Goal: Transaction & Acquisition: Subscribe to service/newsletter

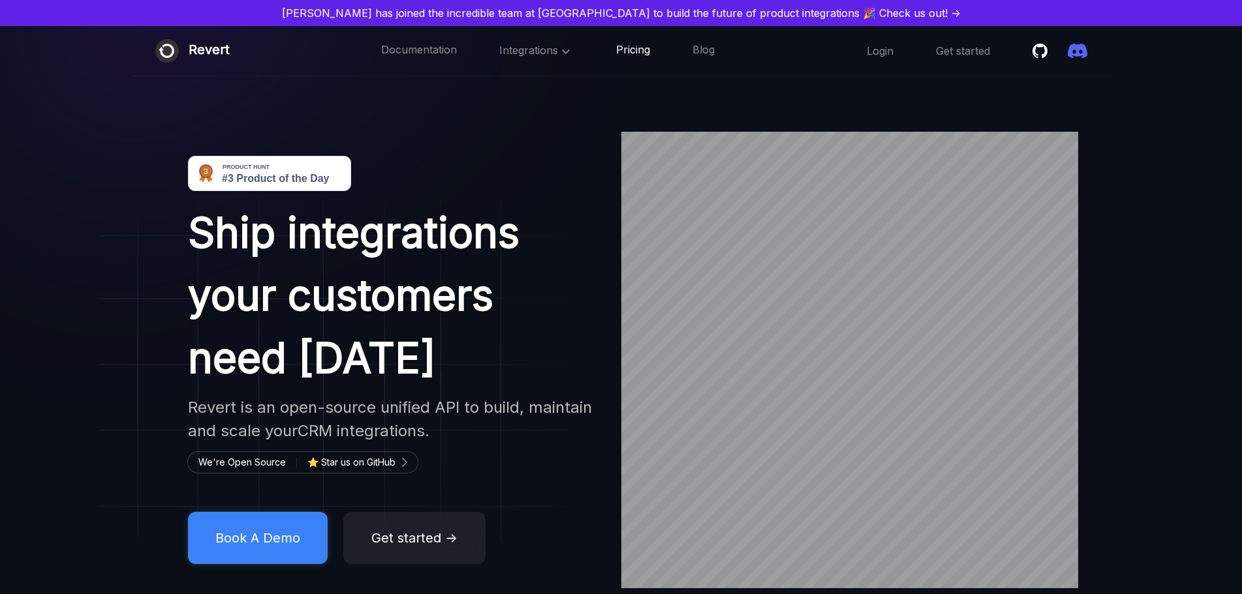
click at [636, 51] on link "Pricing" at bounding box center [633, 50] width 34 height 17
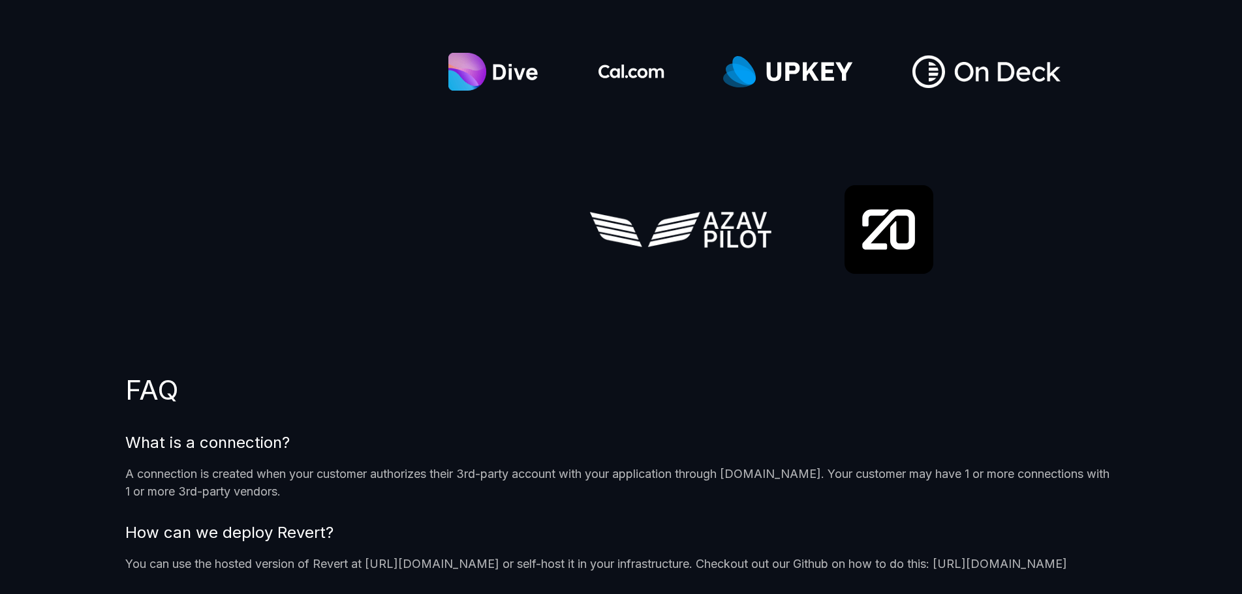
scroll to position [913, 0]
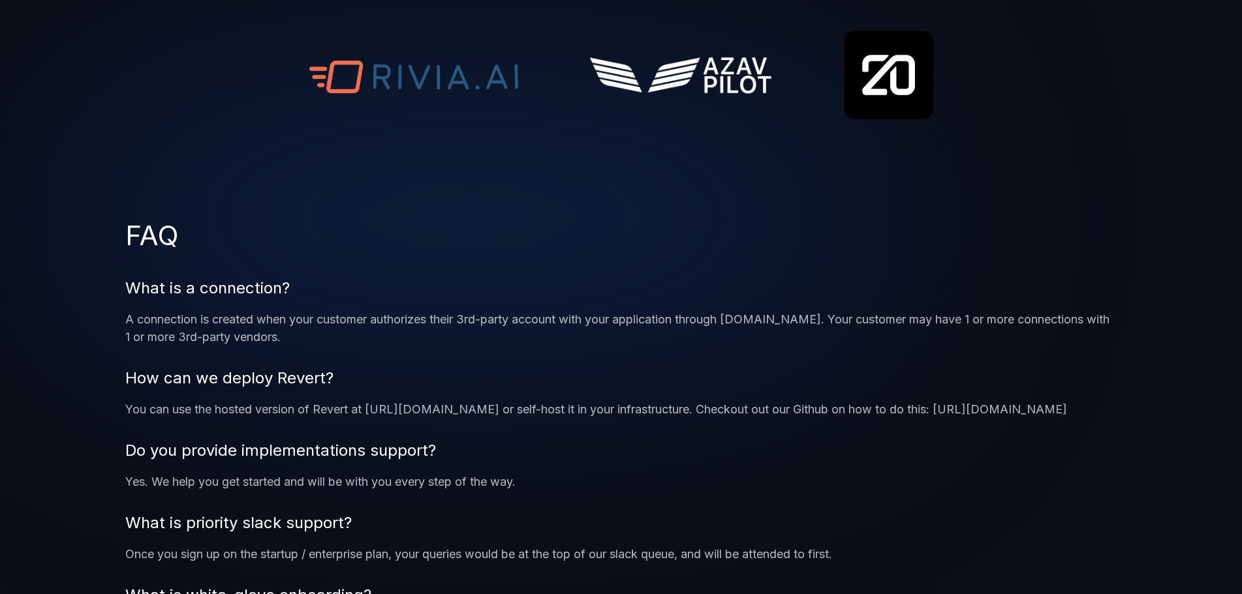
drag, startPoint x: 1115, startPoint y: 405, endPoint x: 911, endPoint y: 408, distance: 204.2
click at [911, 408] on p "You can use the hosted version of Revert at [URL][DOMAIN_NAME] or self-host it …" at bounding box center [620, 410] width 991 height 18
copy p "[URL][DOMAIN_NAME]"
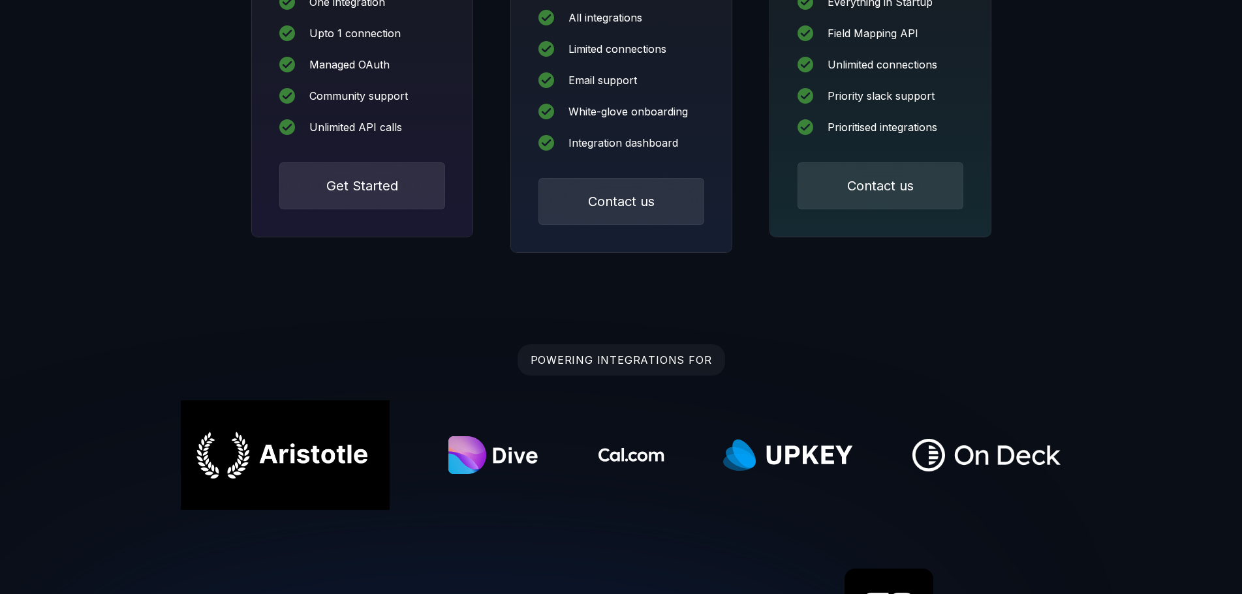
scroll to position [130, 0]
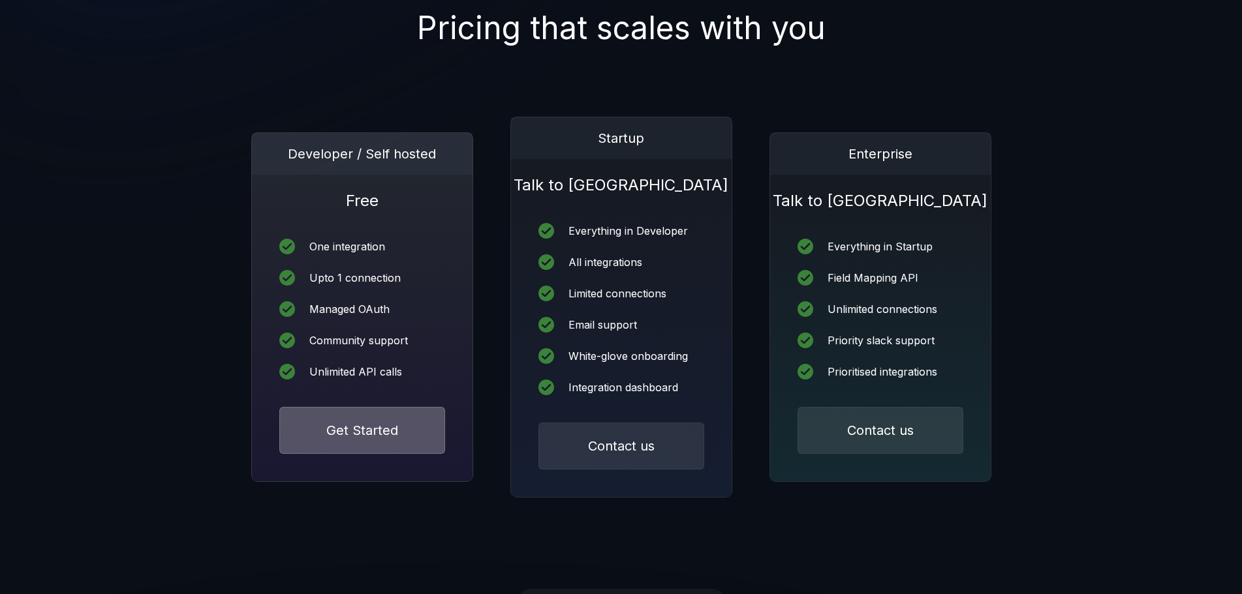
click at [382, 438] on button "Get Started" at bounding box center [362, 430] width 166 height 47
